Goal: Find specific page/section: Find specific page/section

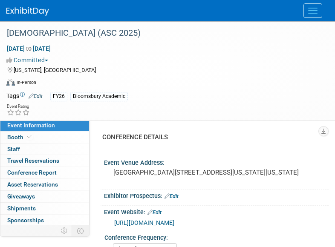
select select "Annual"
select select "Level 2"
select select "In-Person Booth"
select select "Criminology"
select select "Bloomsbury Academic"
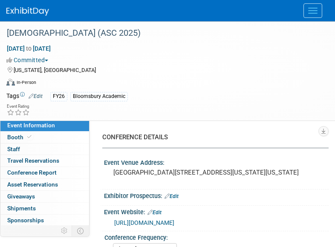
select select "[PERSON_NAME]"
select select "Networking/Commissioning"
click at [307, 6] on button "Menu" at bounding box center [312, 10] width 19 height 14
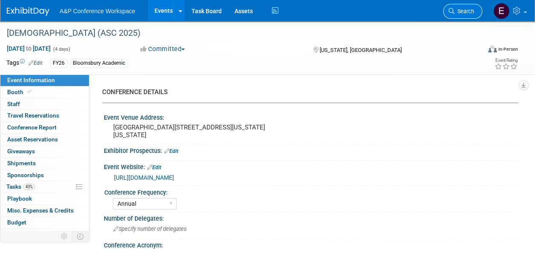
click at [334, 13] on span "Search" at bounding box center [465, 11] width 20 height 6
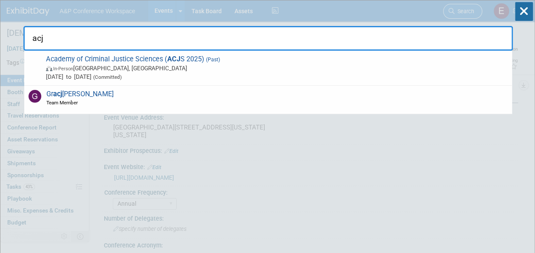
type input "acjs"
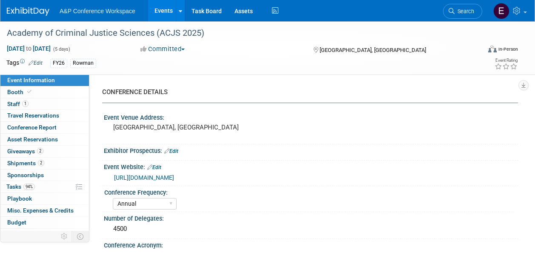
select select "Annual"
select select "Level 2"
select select "In-Person Booth"
select select "Criminology"
select select "Rowman"
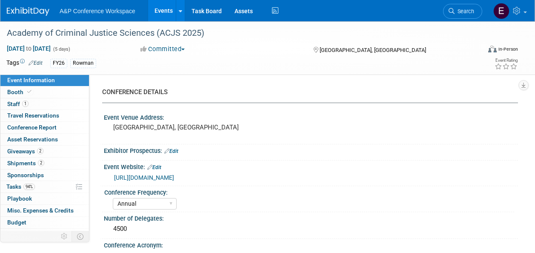
select select "[PERSON_NAME]"
select select "Networking/Commissioning"
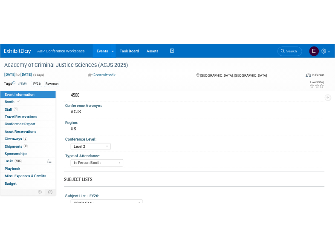
scroll to position [169, 0]
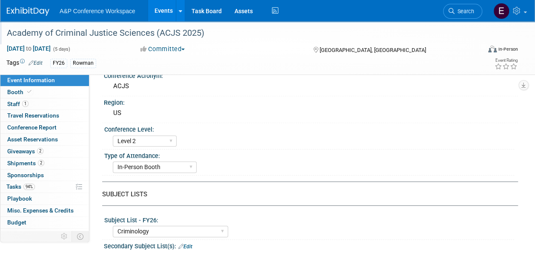
click at [154, 34] on div "Academy of Criminal Justice Sciences (ACJS 2025)" at bounding box center [239, 33] width 470 height 15
